Goal: Navigation & Orientation: Find specific page/section

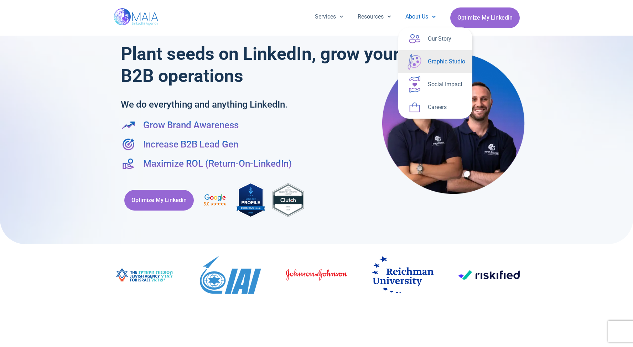
click at [436, 69] on link "Graphic Studio" at bounding box center [435, 61] width 74 height 23
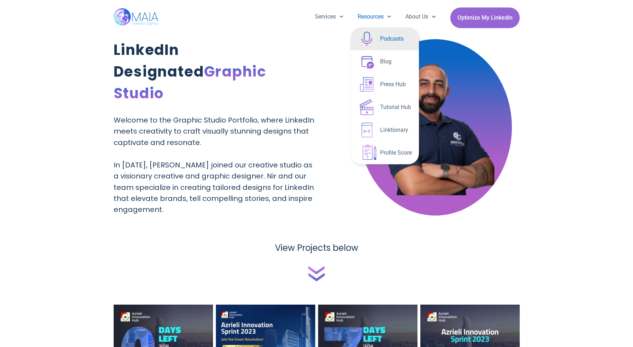
click at [372, 33] on link "Podcasts" at bounding box center [385, 38] width 68 height 23
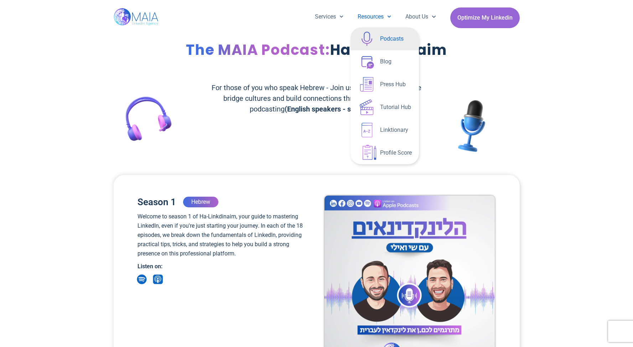
click at [263, 60] on h1 "The MAIA Podcast: Ha-Linkdinaim" at bounding box center [317, 50] width 406 height 22
